Goal: Task Accomplishment & Management: Manage account settings

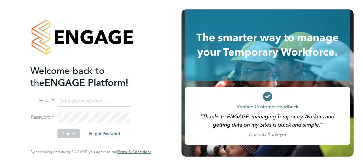
type input "[PERSON_NAME][EMAIL_ADDRESS][PERSON_NAME][DOMAIN_NAME]"
click at [76, 136] on button "Sign In" at bounding box center [69, 133] width 22 height 9
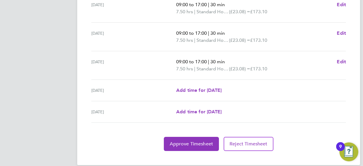
scroll to position [252, 0]
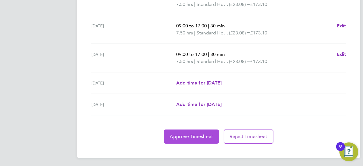
click at [174, 136] on span "Approve Timesheet" at bounding box center [191, 137] width 43 height 6
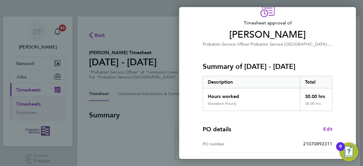
scroll to position [116, 0]
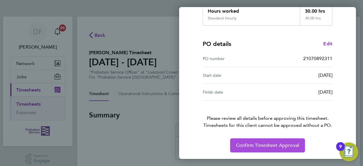
click at [270, 144] on span "Confirm Timesheet Approval" at bounding box center [267, 146] width 63 height 6
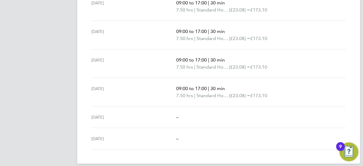
scroll to position [223, 0]
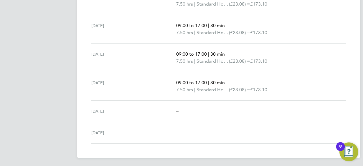
click at [355, 159] on img "Open Resource Center, 9 new notifications" at bounding box center [349, 152] width 19 height 19
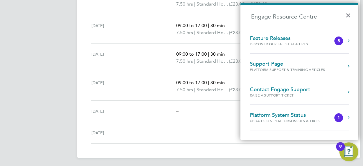
click at [175, 132] on div "Sun 31 Aug" at bounding box center [133, 133] width 85 height 7
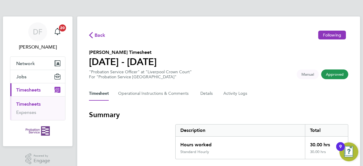
click at [346, 76] on span "Approved" at bounding box center [335, 75] width 27 height 10
